Goal: Register for event/course: Sign up to attend an event or enroll in a course

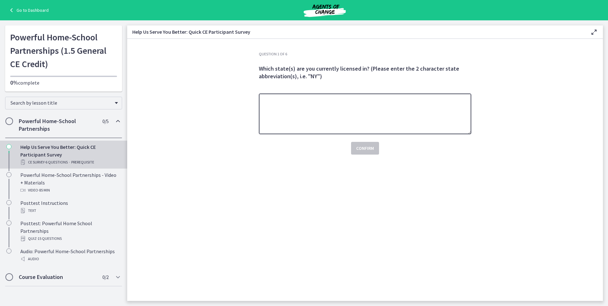
click at [290, 117] on textarea at bounding box center [365, 113] width 212 height 41
type textarea "**"
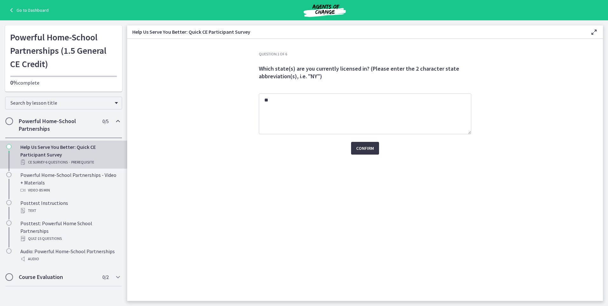
click at [358, 150] on span "Confirm" at bounding box center [365, 148] width 18 height 8
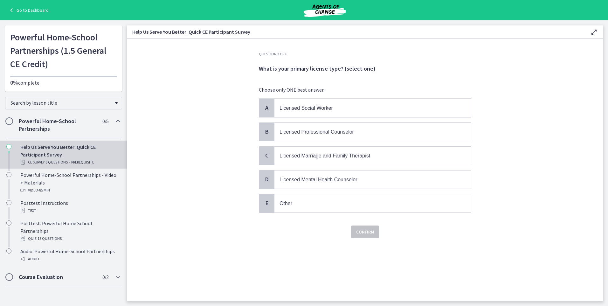
click at [340, 110] on p "Licensed Social Worker" at bounding box center [366, 108] width 174 height 8
click at [368, 235] on span "Confirm" at bounding box center [365, 232] width 18 height 8
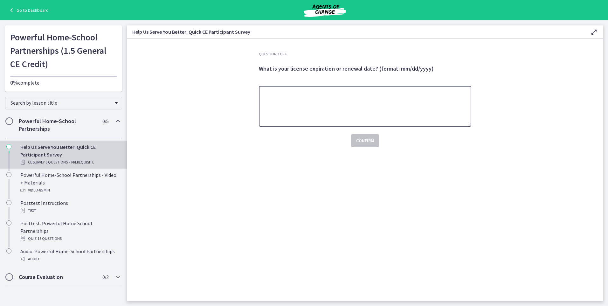
click at [308, 115] on textarea at bounding box center [365, 106] width 212 height 41
type textarea "**********"
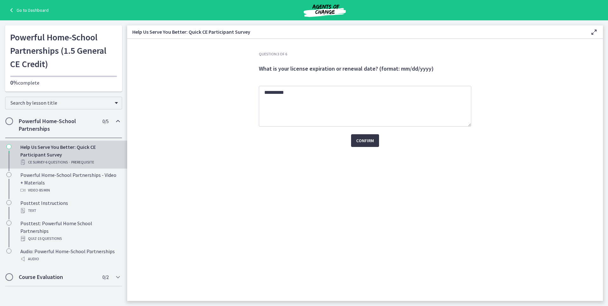
click at [362, 144] on span "Confirm" at bounding box center [365, 141] width 18 height 8
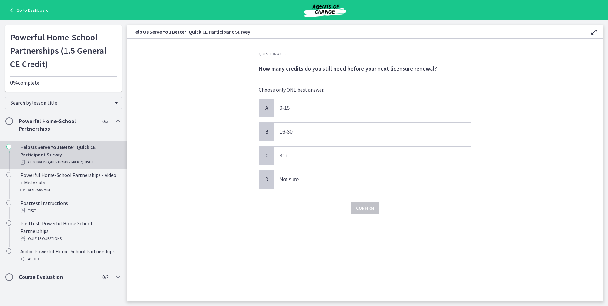
click at [305, 110] on p "0-15" at bounding box center [366, 108] width 174 height 8
click at [374, 209] on button "Confirm" at bounding box center [365, 208] width 28 height 13
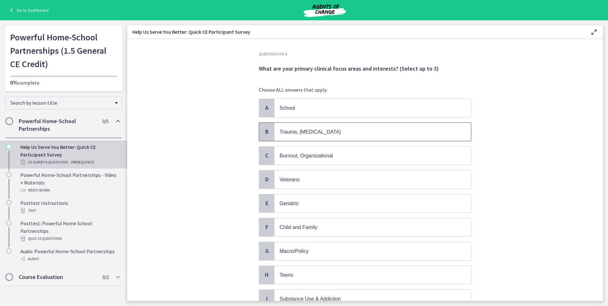
click at [311, 132] on span "Trauma, [MEDICAL_DATA]" at bounding box center [309, 131] width 61 height 5
click at [304, 160] on span "Burnout, Organizational" at bounding box center [372, 156] width 196 height 18
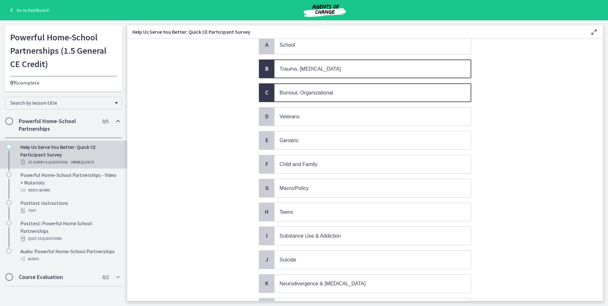
scroll to position [95, 0]
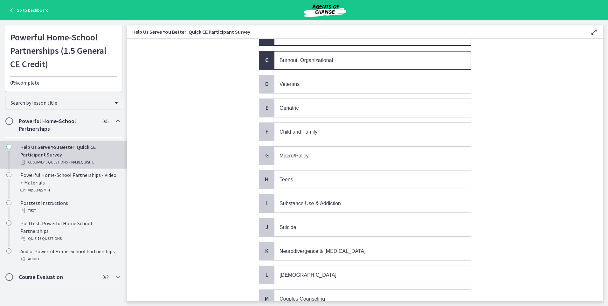
click at [298, 110] on p "Geriatric" at bounding box center [366, 108] width 174 height 8
click at [304, 131] on span "Child and Family" at bounding box center [298, 131] width 38 height 5
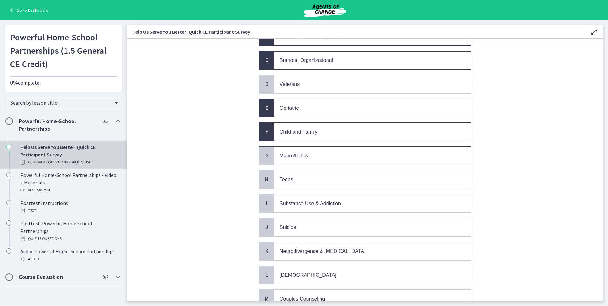
click at [310, 159] on p "Macro/Policy" at bounding box center [366, 156] width 174 height 8
click at [310, 201] on span "Substance Use & Addiction" at bounding box center [309, 203] width 61 height 5
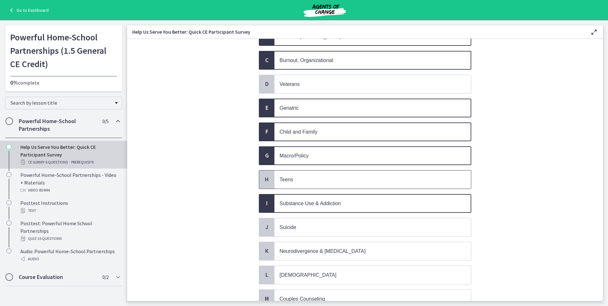
click at [305, 180] on p "Teens" at bounding box center [366, 179] width 174 height 8
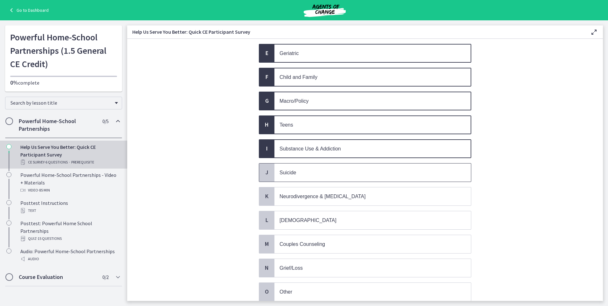
scroll to position [159, 0]
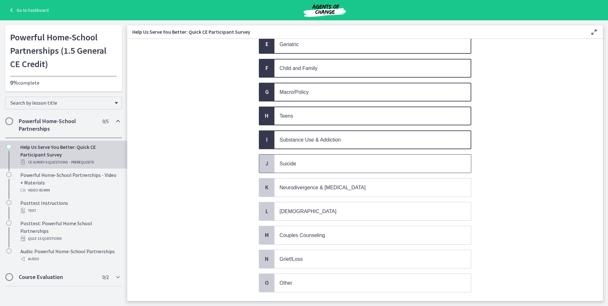
click at [297, 163] on p "Suicide" at bounding box center [366, 164] width 174 height 8
click at [309, 261] on p "Grief/Loss" at bounding box center [366, 259] width 174 height 8
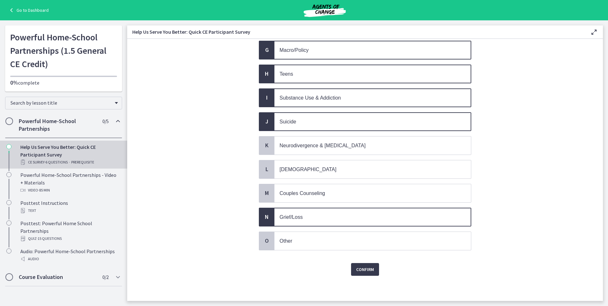
scroll to position [201, 0]
click at [357, 269] on span "Confirm" at bounding box center [365, 269] width 18 height 8
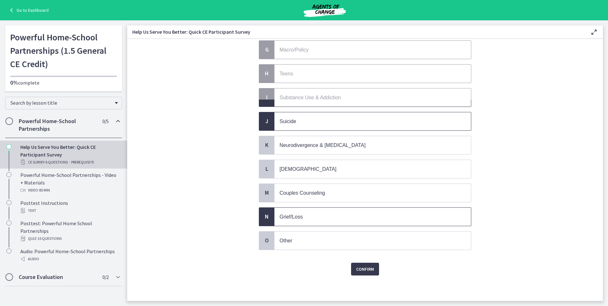
scroll to position [0, 0]
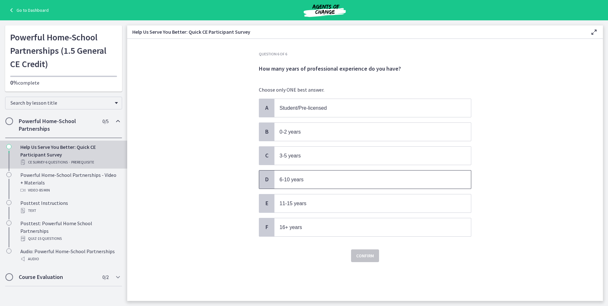
click at [300, 181] on span "6-10 years" at bounding box center [291, 179] width 24 height 5
click at [364, 258] on span "Confirm" at bounding box center [365, 256] width 18 height 8
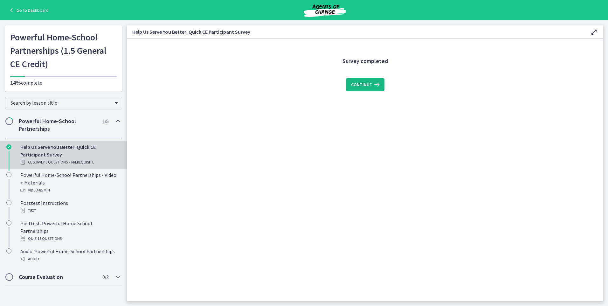
click at [356, 88] on span "Continue" at bounding box center [361, 85] width 21 height 8
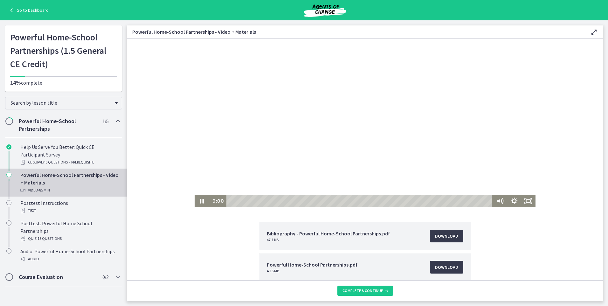
scroll to position [55, 0]
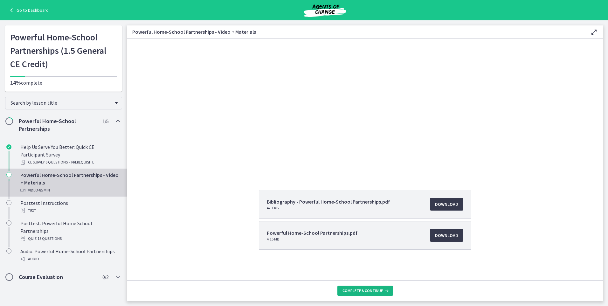
click at [381, 293] on button "Complete & continue" at bounding box center [365, 290] width 56 height 10
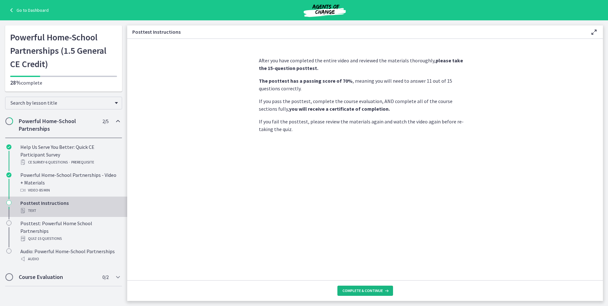
click at [373, 291] on span "Complete & continue" at bounding box center [362, 290] width 40 height 5
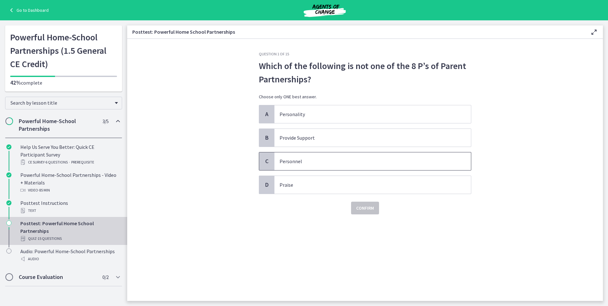
click at [303, 161] on p "Personnel" at bounding box center [366, 161] width 174 height 8
click at [357, 210] on span "Confirm" at bounding box center [365, 208] width 18 height 8
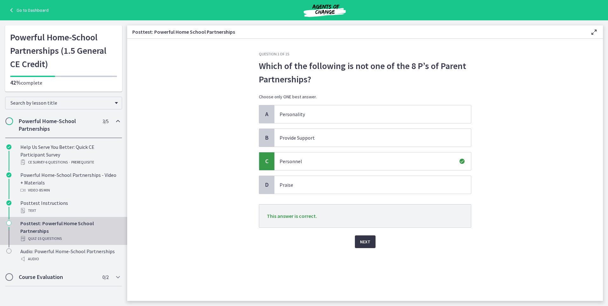
click at [364, 242] on span "Next" at bounding box center [365, 242] width 10 height 8
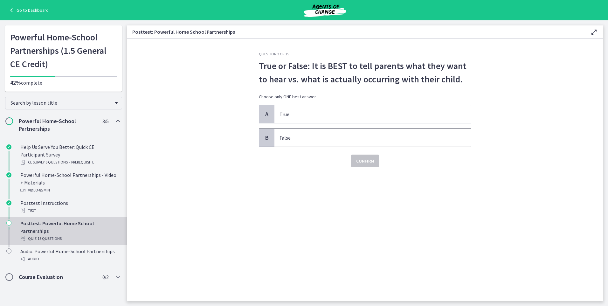
click at [293, 138] on p "False" at bounding box center [366, 138] width 174 height 8
click at [364, 163] on span "Confirm" at bounding box center [365, 161] width 18 height 8
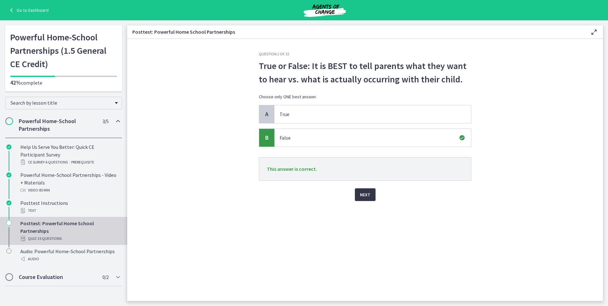
click at [362, 197] on span "Next" at bounding box center [365, 195] width 10 height 8
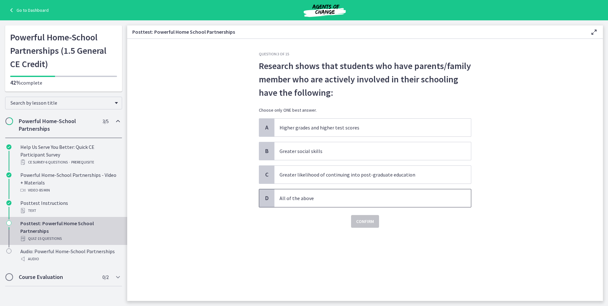
click at [326, 201] on p "All of the above" at bounding box center [366, 198] width 174 height 8
click at [370, 222] on span "Confirm" at bounding box center [365, 221] width 18 height 8
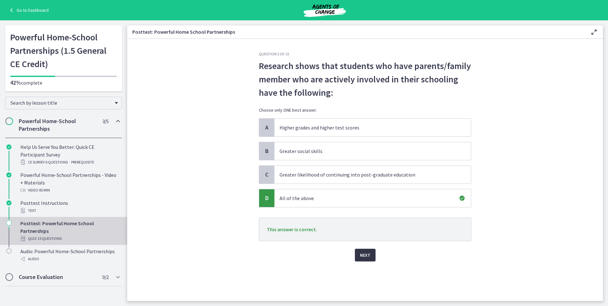
click at [364, 256] on span "Next" at bounding box center [365, 255] width 10 height 8
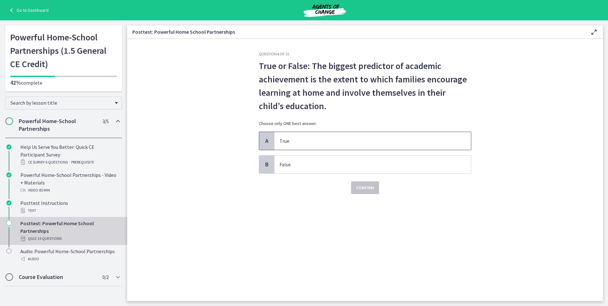
click at [311, 148] on span "True" at bounding box center [372, 141] width 196 height 18
click at [363, 188] on span "Confirm" at bounding box center [365, 188] width 18 height 8
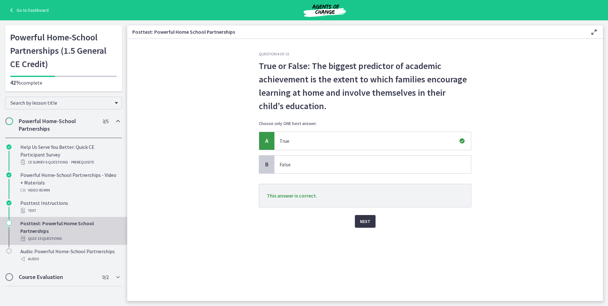
click at [366, 220] on span "Next" at bounding box center [365, 221] width 10 height 8
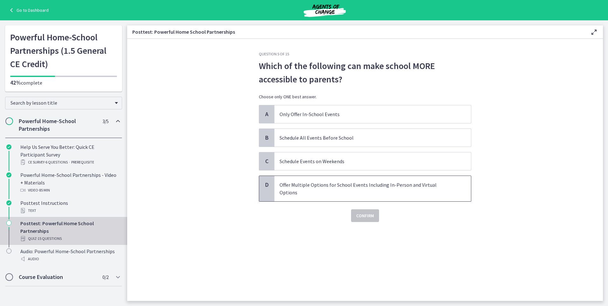
click at [307, 189] on span "Offer Multiple Options for School Events Including In-Person and Virtual Options" at bounding box center [372, 188] width 196 height 25
click at [373, 212] on span "Confirm" at bounding box center [365, 216] width 18 height 8
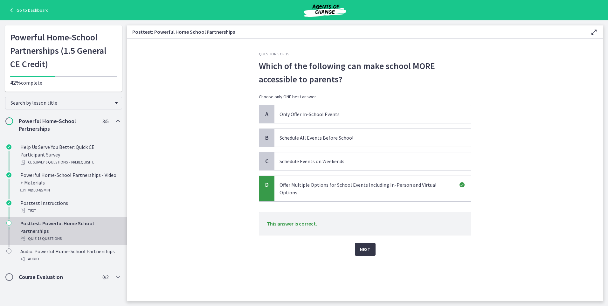
click at [373, 243] on button "Next" at bounding box center [365, 249] width 21 height 13
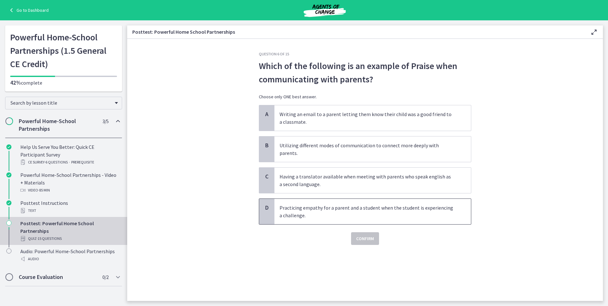
click at [353, 205] on p "Practicing empathy for a parent and a student when the student is experiencing …" at bounding box center [366, 211] width 174 height 15
click at [311, 121] on p "Writing an email to a parent letting them know their child was a good friend to…" at bounding box center [366, 117] width 174 height 15
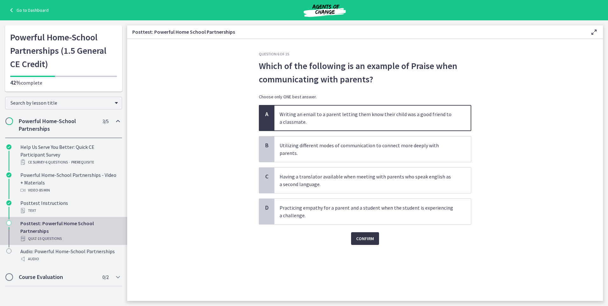
click at [364, 235] on button "Confirm" at bounding box center [365, 238] width 28 height 13
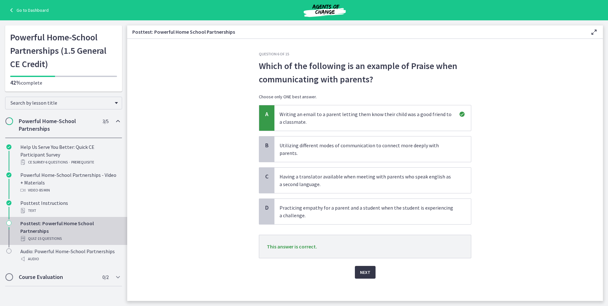
click at [363, 268] on span "Next" at bounding box center [365, 272] width 10 height 8
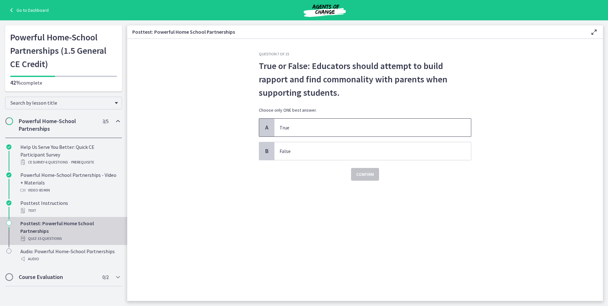
click at [311, 124] on p "True" at bounding box center [366, 128] width 174 height 8
click at [366, 175] on span "Confirm" at bounding box center [365, 174] width 18 height 8
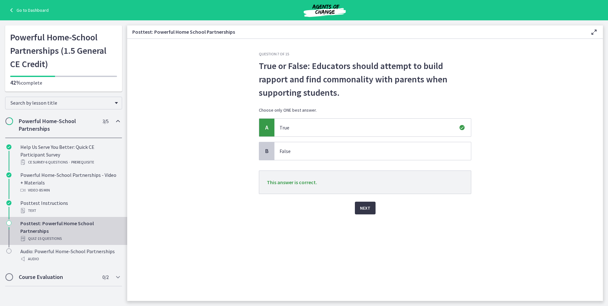
click at [365, 207] on span "Next" at bounding box center [365, 208] width 10 height 8
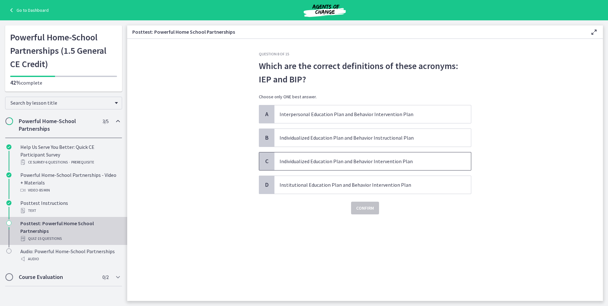
click at [381, 162] on p "Individualized Education Plan and Behavior Intervention Plan" at bounding box center [366, 161] width 174 height 8
click at [370, 209] on span "Confirm" at bounding box center [365, 208] width 18 height 8
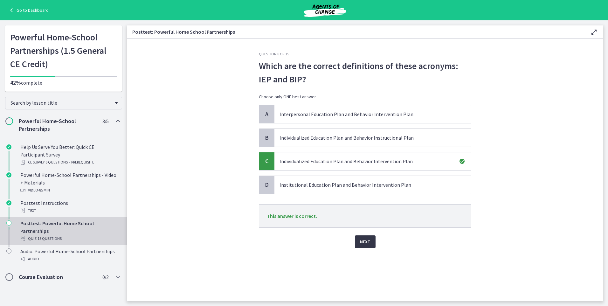
click at [366, 245] on button "Next" at bounding box center [365, 241] width 21 height 13
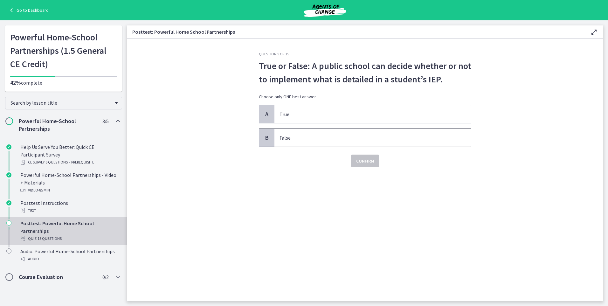
click at [313, 134] on p "False" at bounding box center [366, 138] width 174 height 8
click at [369, 161] on span "Confirm" at bounding box center [365, 161] width 18 height 8
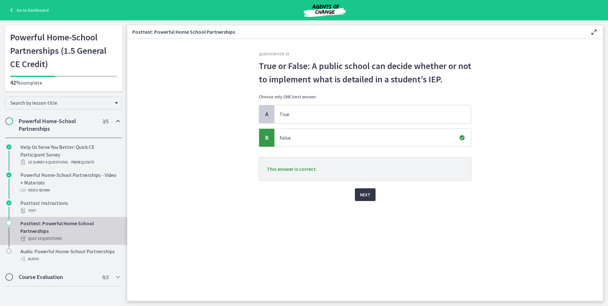
click at [363, 197] on span "Next" at bounding box center [365, 195] width 10 height 8
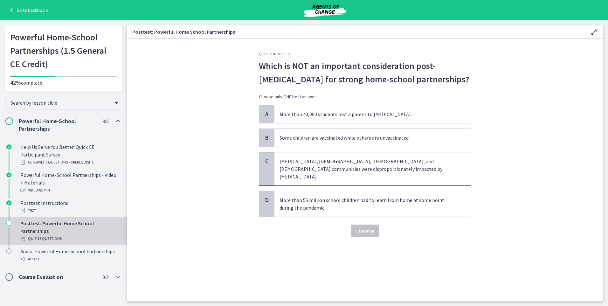
click at [335, 170] on p "[MEDICAL_DATA], [DEMOGRAPHIC_DATA], [DEMOGRAPHIC_DATA], and [DEMOGRAPHIC_DATA] …" at bounding box center [366, 168] width 174 height 23
click at [360, 227] on span "Confirm" at bounding box center [365, 231] width 18 height 8
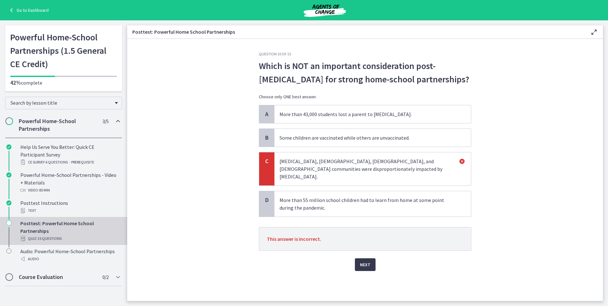
click at [359, 200] on p "More than 55 million school children had to learn from home at some point durin…" at bounding box center [366, 203] width 174 height 15
click at [362, 261] on span "Next" at bounding box center [365, 265] width 10 height 8
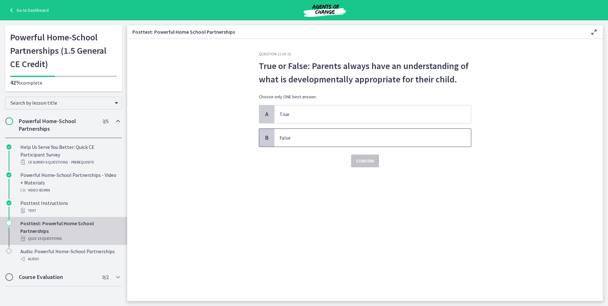
click at [304, 139] on p "False" at bounding box center [366, 138] width 174 height 8
click at [367, 162] on span "Confirm" at bounding box center [365, 161] width 18 height 8
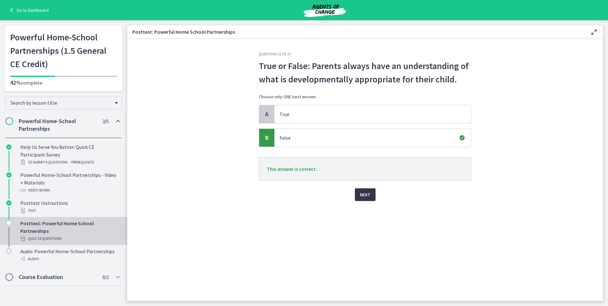
click at [369, 196] on span "Next" at bounding box center [365, 195] width 10 height 8
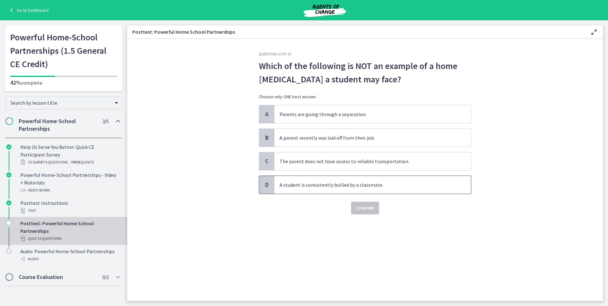
click at [324, 185] on p "A student is consistently bullied by a classmate." at bounding box center [366, 185] width 174 height 8
click at [361, 207] on span "Confirm" at bounding box center [365, 208] width 18 height 8
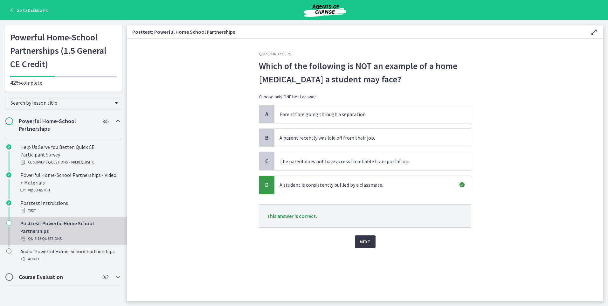
click at [366, 242] on span "Next" at bounding box center [365, 242] width 10 height 8
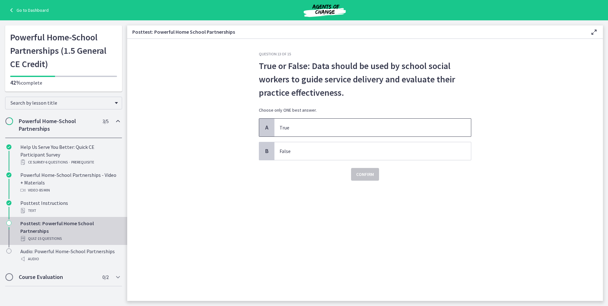
click at [326, 125] on p "True" at bounding box center [366, 128] width 174 height 8
click at [363, 174] on span "Confirm" at bounding box center [365, 174] width 18 height 8
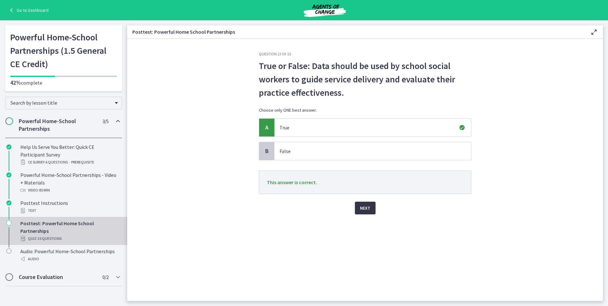
click at [364, 209] on span "Next" at bounding box center [365, 208] width 10 height 8
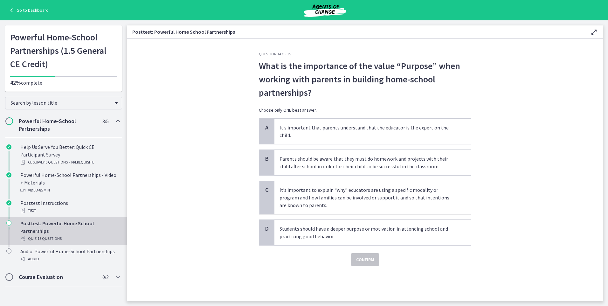
click at [311, 195] on p "It’s important to explain “why” educators are using a specific modality or prog…" at bounding box center [366, 197] width 174 height 23
click at [363, 256] on span "Confirm" at bounding box center [365, 260] width 18 height 8
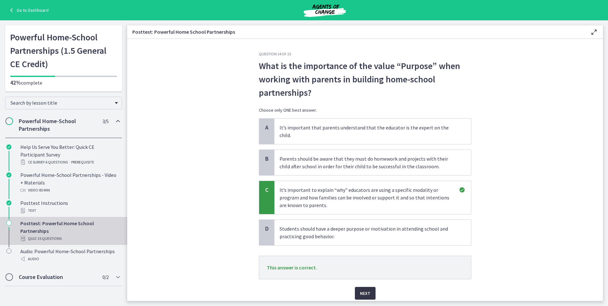
click at [366, 289] on span "Next" at bounding box center [365, 293] width 10 height 8
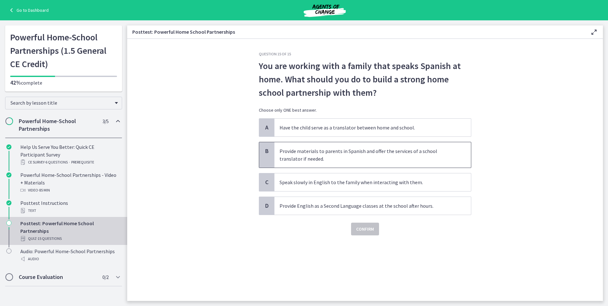
click at [304, 157] on p "Provide materials to parents in Spanish and offer the services of a school tran…" at bounding box center [366, 154] width 174 height 15
click at [370, 229] on span "Confirm" at bounding box center [365, 229] width 18 height 8
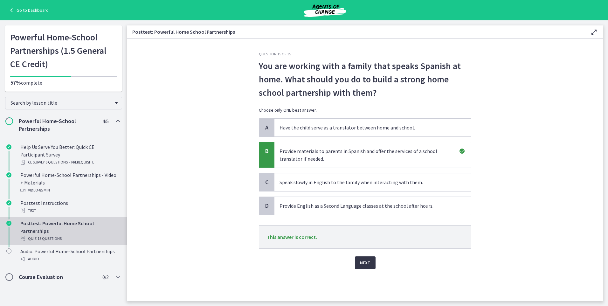
click at [366, 267] on button "Next" at bounding box center [365, 262] width 21 height 13
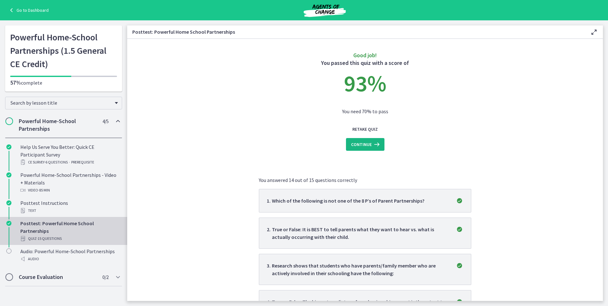
click at [375, 142] on icon at bounding box center [376, 144] width 9 height 8
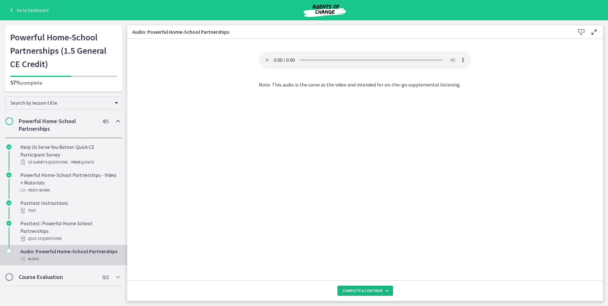
click at [371, 289] on span "Complete & continue" at bounding box center [362, 290] width 40 height 5
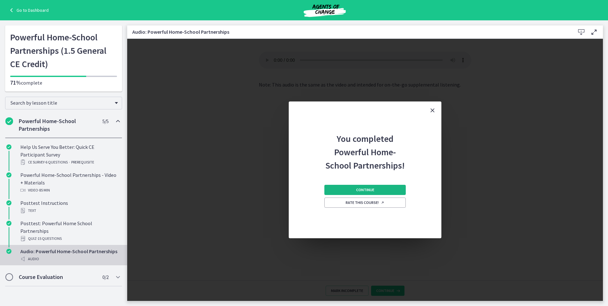
click at [360, 190] on span "Continue" at bounding box center [365, 189] width 18 height 5
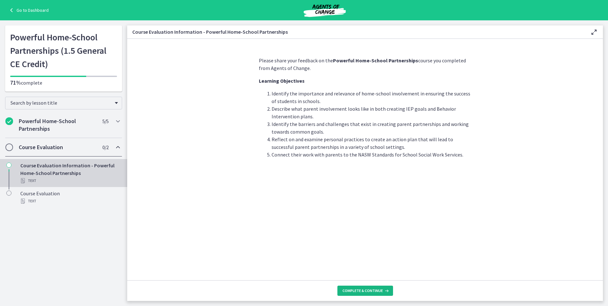
click at [380, 292] on span "Complete & continue" at bounding box center [362, 290] width 40 height 5
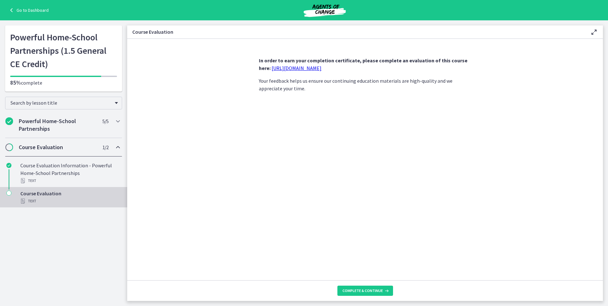
click at [294, 69] on link "[URL][DOMAIN_NAME]" at bounding box center [296, 68] width 50 height 6
click at [367, 292] on span "Complete & continue" at bounding box center [362, 290] width 40 height 5
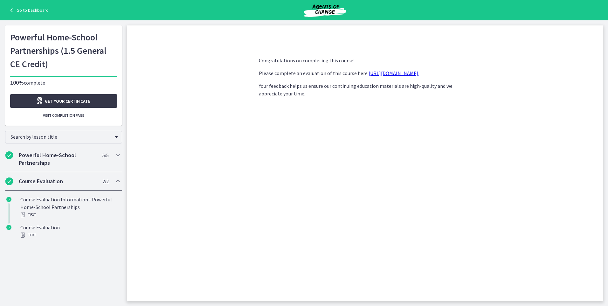
click at [83, 104] on span "Get your certificate" at bounding box center [67, 101] width 45 height 8
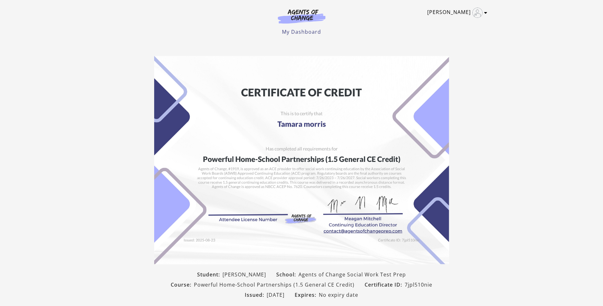
click at [485, 13] on icon "Toggle menu" at bounding box center [485, 12] width 3 height 5
click at [523, 89] on section "Student: Tamara morris School: Agents of Change Social Work Test Prep Course: P…" at bounding box center [301, 190] width 603 height 279
click at [483, 77] on section "Student: Tamara morris School: Agents of Change Social Work Test Prep Course: P…" at bounding box center [301, 190] width 603 height 279
click at [470, 75] on section "Student: Tamara morris School: Agents of Change Social Work Test Prep Course: P…" at bounding box center [301, 190] width 603 height 279
drag, startPoint x: 378, startPoint y: 84, endPoint x: 571, endPoint y: 139, distance: 200.6
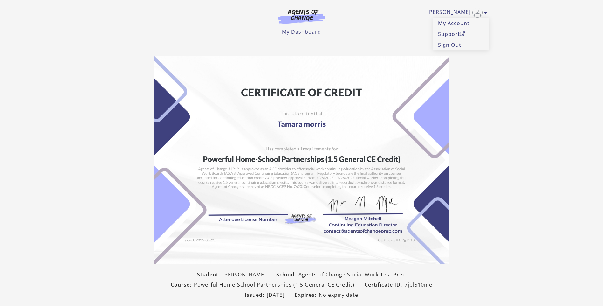
click at [571, 140] on section "Student: Tamara morris School: Agents of Change Social Work Test Prep Course: P…" at bounding box center [301, 190] width 603 height 279
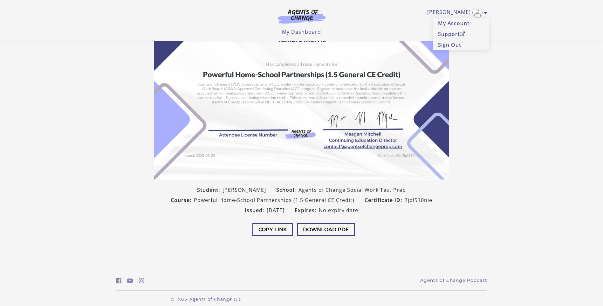
scroll to position [65, 0]
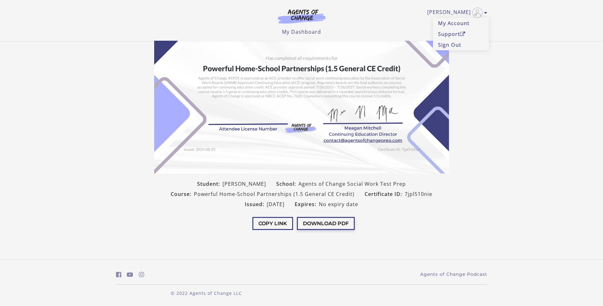
click at [322, 222] on button "Download PDF" at bounding box center [326, 223] width 58 height 13
click at [443, 23] on link "My Account" at bounding box center [461, 23] width 56 height 11
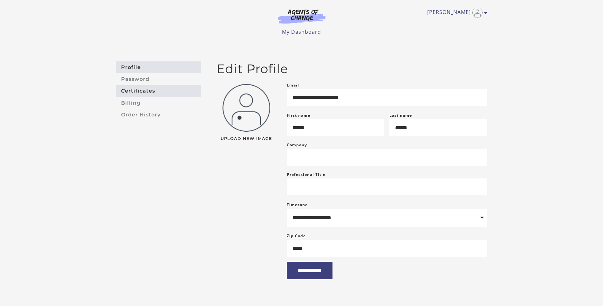
click at [134, 90] on link "Certificates" at bounding box center [158, 91] width 85 height 12
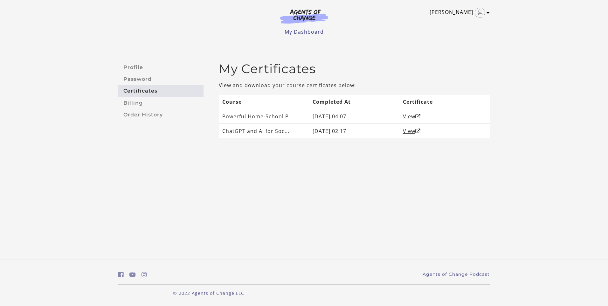
click at [488, 12] on icon "Toggle menu" at bounding box center [487, 12] width 3 height 5
click at [303, 32] on link "My Dashboard" at bounding box center [303, 31] width 39 height 7
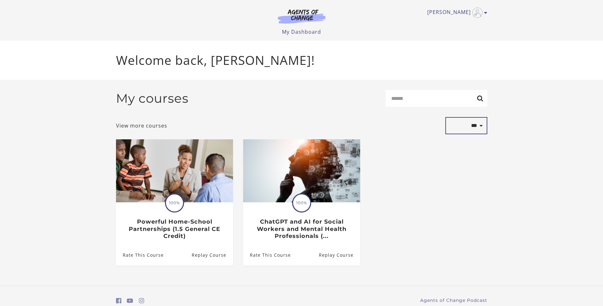
click at [483, 129] on select "**********" at bounding box center [466, 125] width 42 height 17
click at [503, 137] on section "**********" at bounding box center [301, 183] width 603 height 206
click at [301, 17] on img at bounding box center [301, 16] width 61 height 15
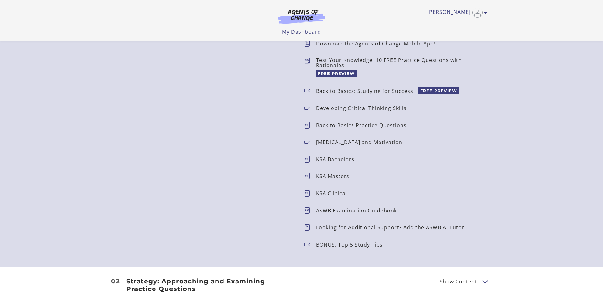
scroll to position [667, 0]
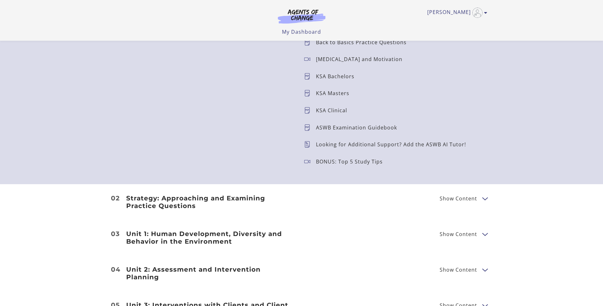
click at [465, 236] on span "Show Content" at bounding box center [459, 233] width 38 height 5
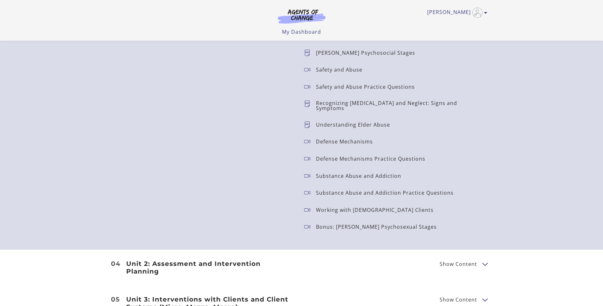
scroll to position [890, 0]
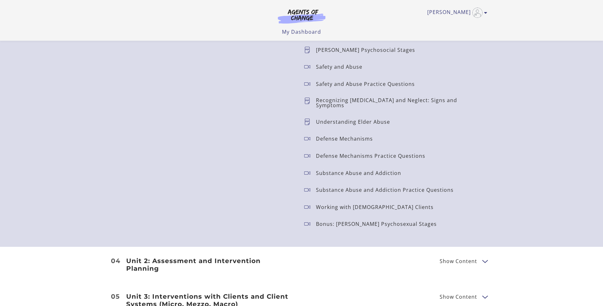
click at [344, 221] on p "Bonus: [PERSON_NAME] Psychosexual Stages" at bounding box center [379, 223] width 126 height 5
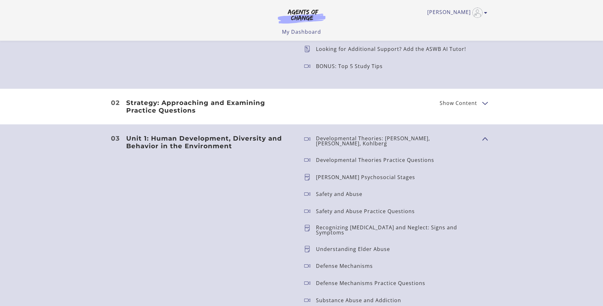
click at [216, 141] on h3 "Unit 1: Human Development, Diversity and Behavior in the Environment" at bounding box center [210, 141] width 168 height 15
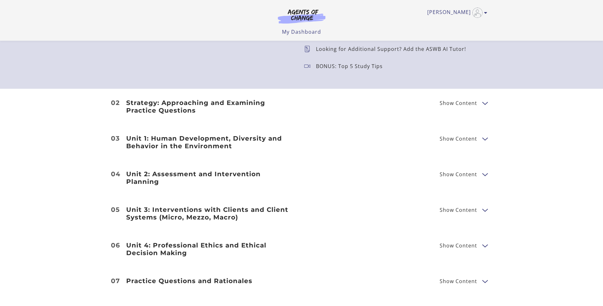
click at [183, 138] on h3 "Unit 1: Human Development, Diversity and Behavior in the Environment" at bounding box center [210, 141] width 168 height 15
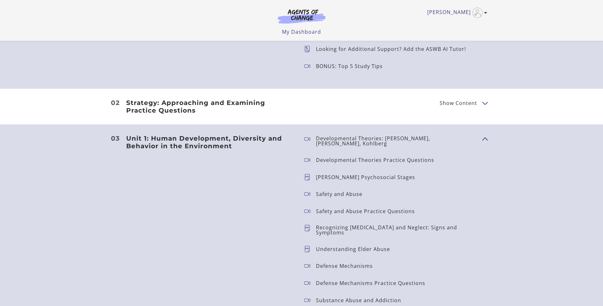
click at [342, 175] on p "[PERSON_NAME] Psychosocial Stages" at bounding box center [368, 176] width 104 height 5
drag, startPoint x: 303, startPoint y: 154, endPoint x: 305, endPoint y: 138, distance: 16.4
click at [303, 155] on li "Developmental Theories Practice Questions" at bounding box center [388, 159] width 178 height 9
click at [305, 138] on icon at bounding box center [310, 141] width 12 height 10
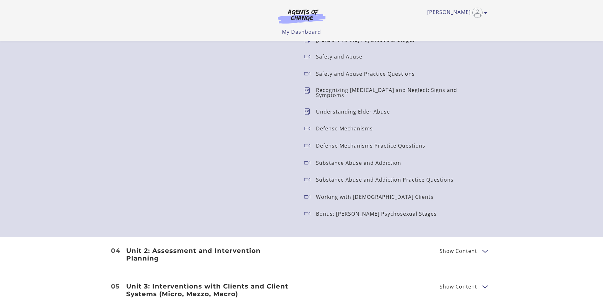
scroll to position [1123, 0]
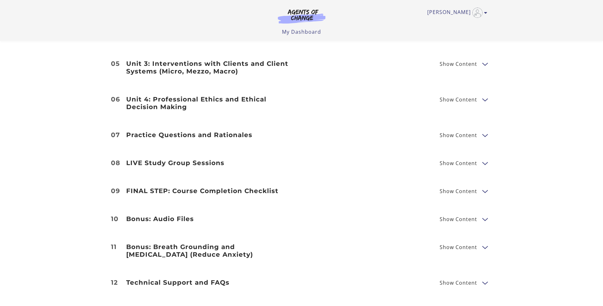
click at [484, 131] on button "Show Content" at bounding box center [484, 135] width 5 height 8
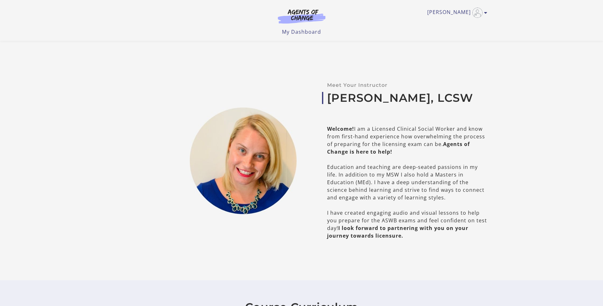
scroll to position [222, 0]
